Goal: Transaction & Acquisition: Purchase product/service

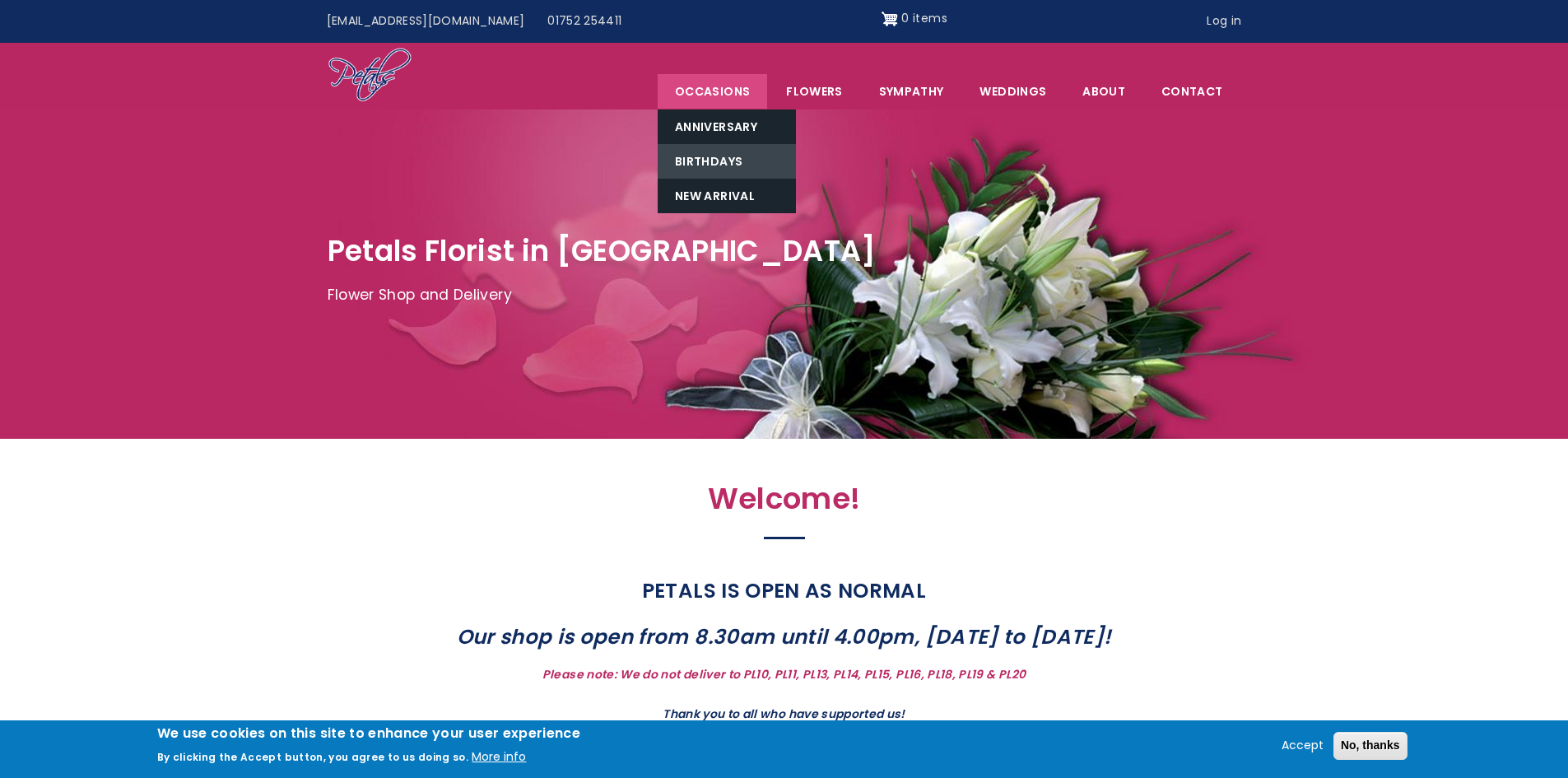
click at [723, 159] on link "Birthdays" at bounding box center [727, 161] width 138 height 34
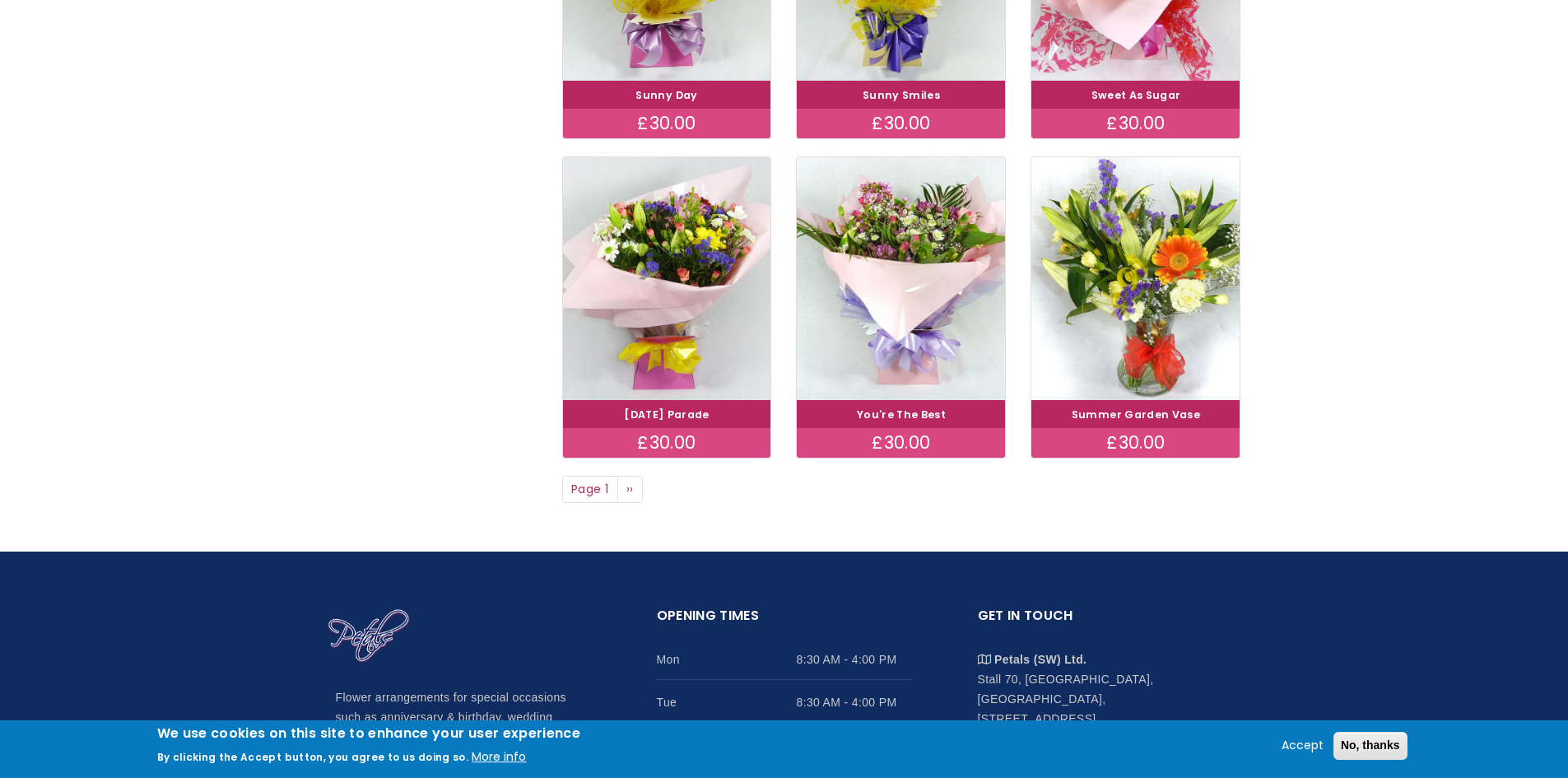
scroll to position [1152, 0]
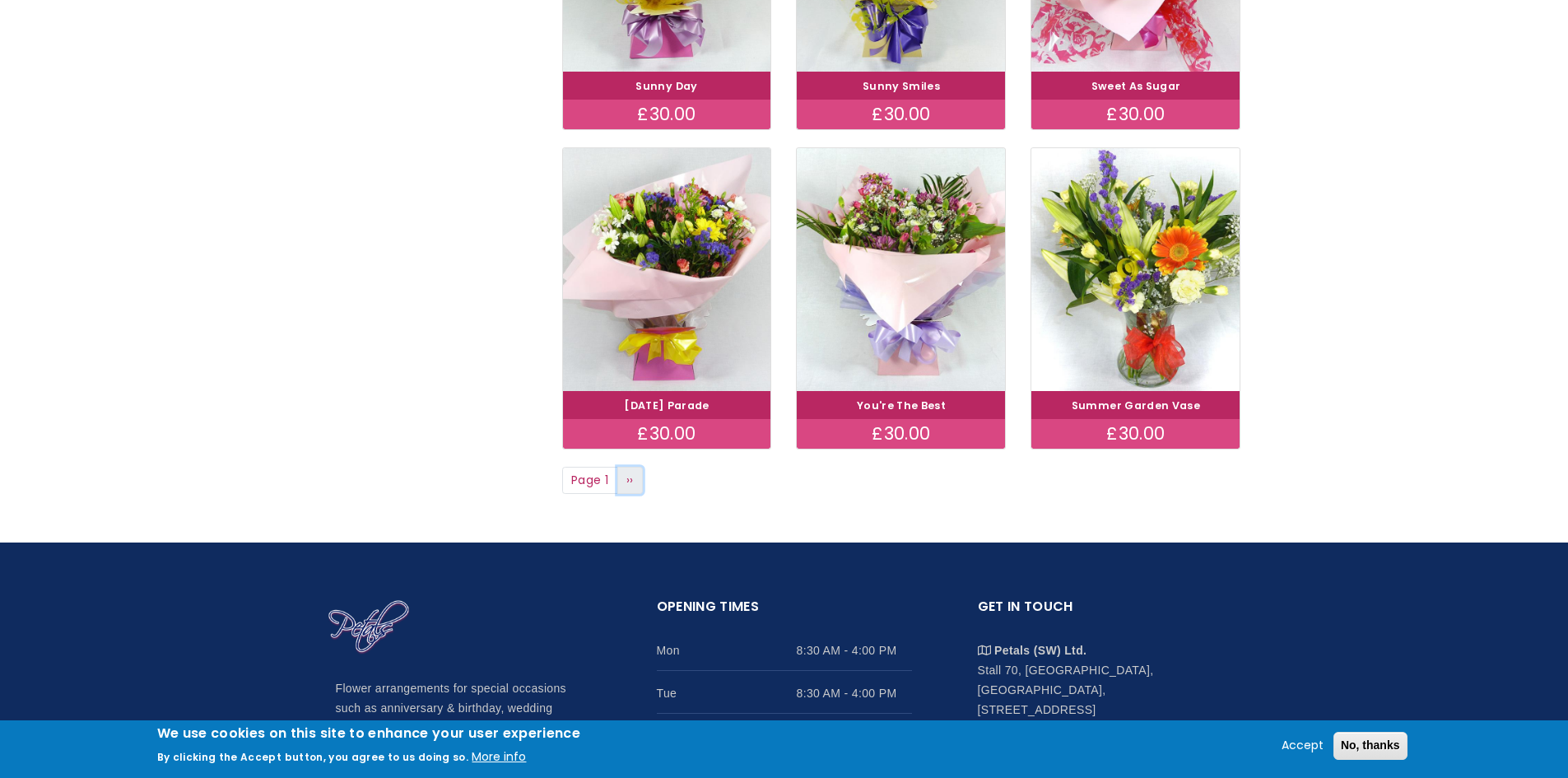
click at [627, 484] on link "Next page ››" at bounding box center [630, 480] width 26 height 28
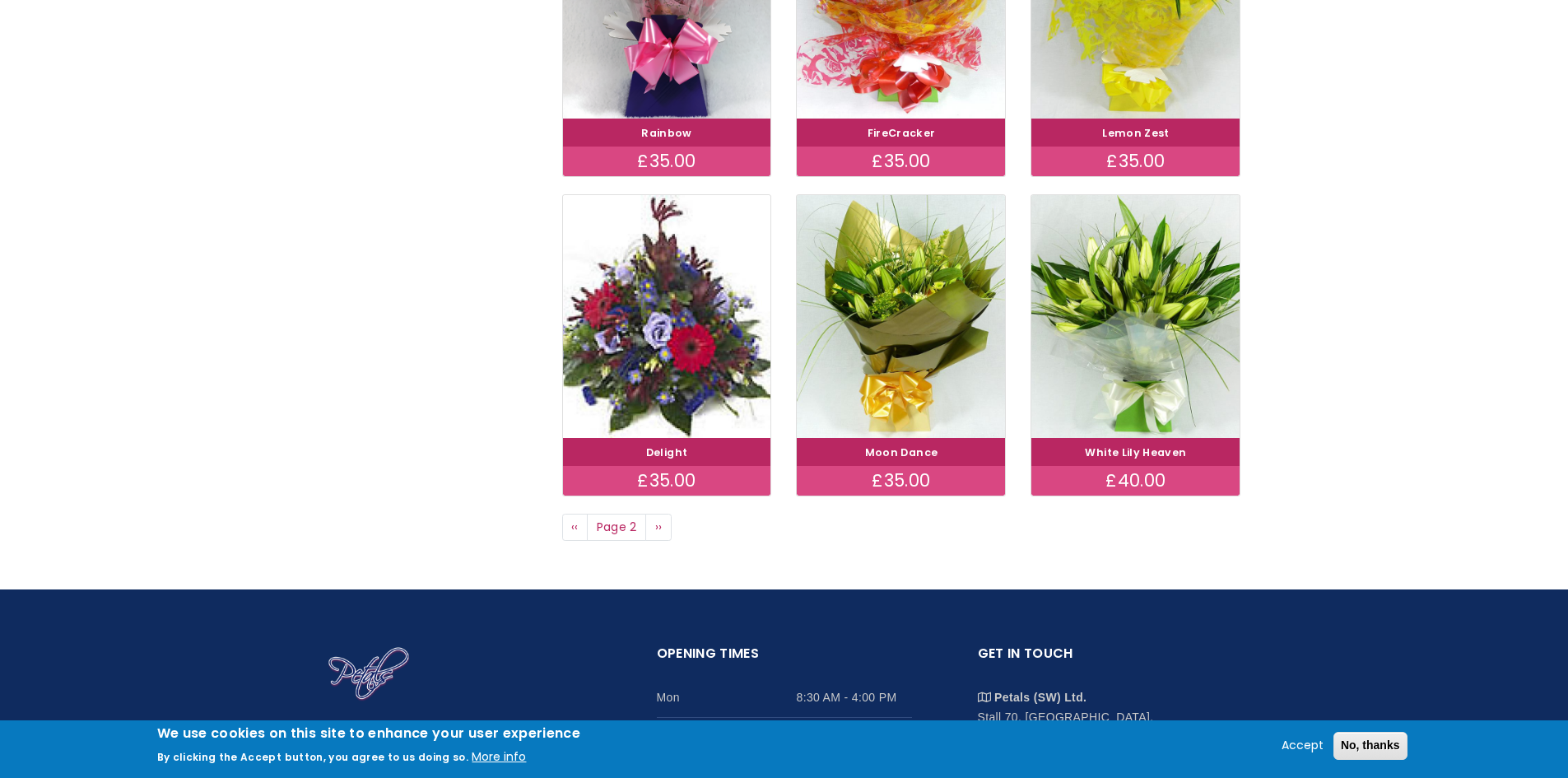
scroll to position [1316, 0]
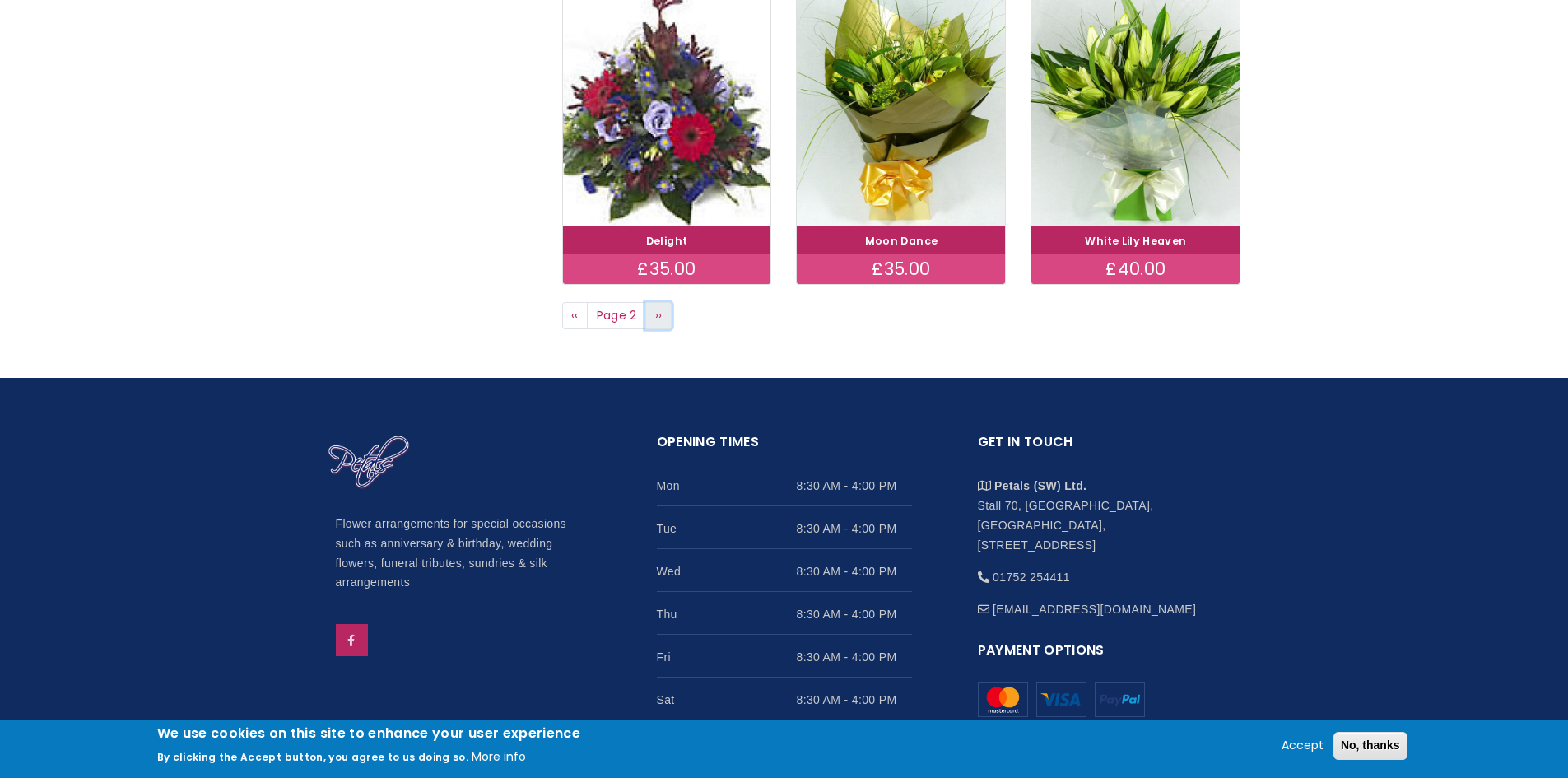
click at [647, 323] on link "Next page ››" at bounding box center [658, 315] width 26 height 28
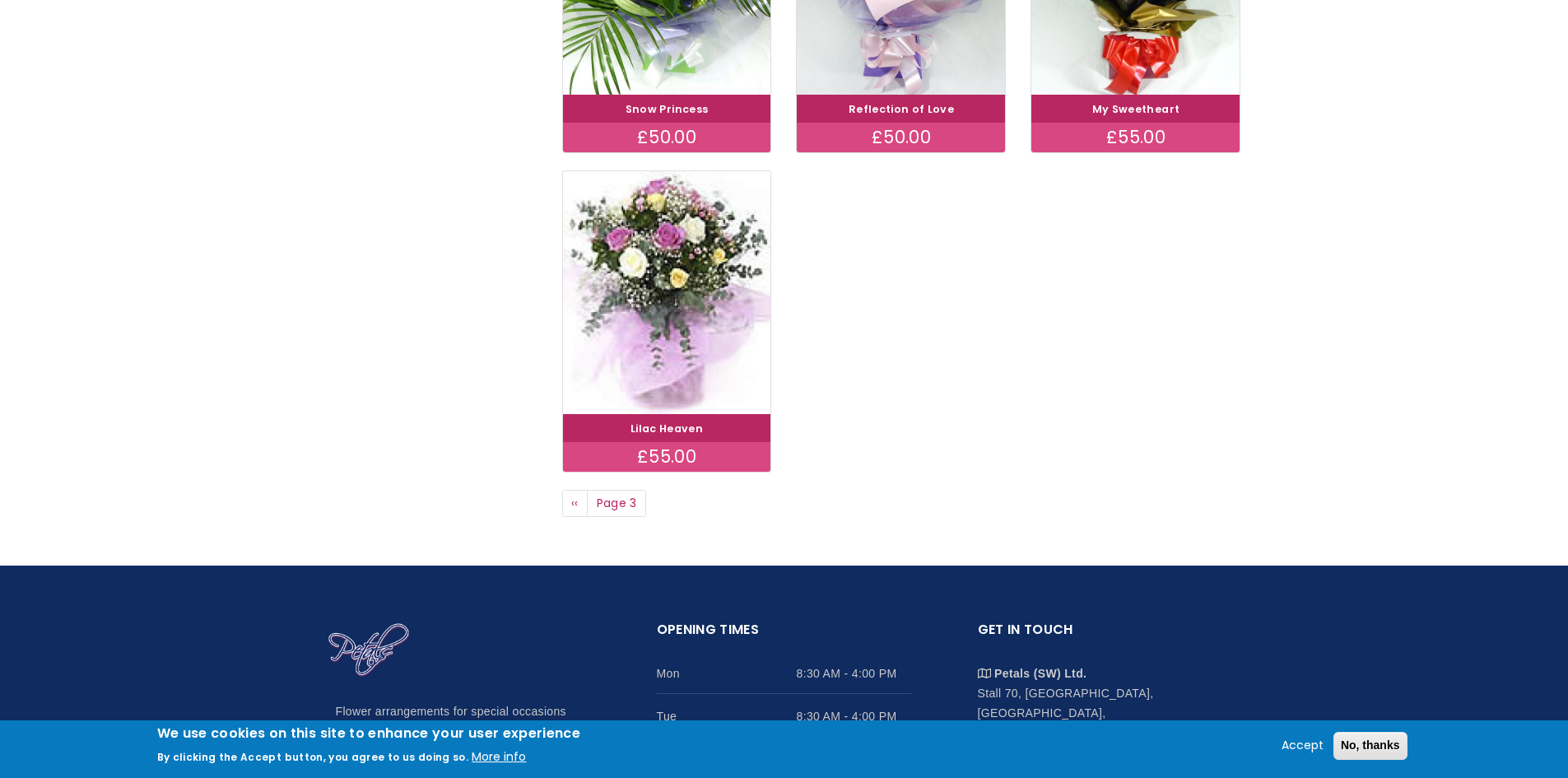
scroll to position [823, 0]
